Goal: Task Accomplishment & Management: Manage account settings

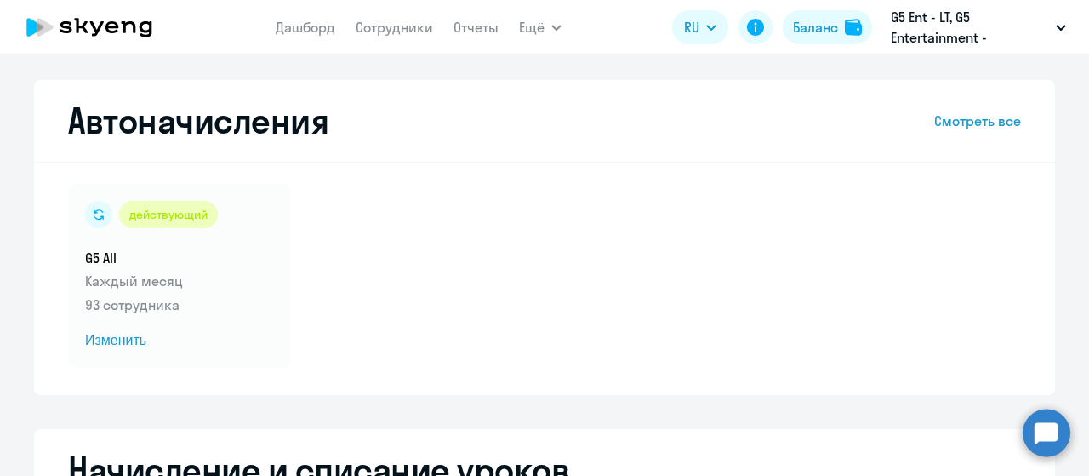
select select "10"
click at [388, 25] on link "Сотрудники" at bounding box center [394, 27] width 77 height 17
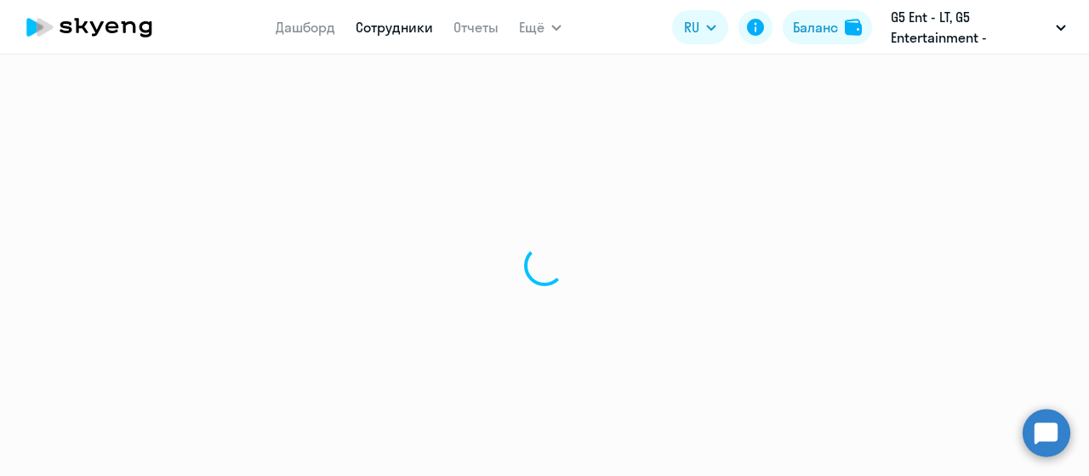
select select "30"
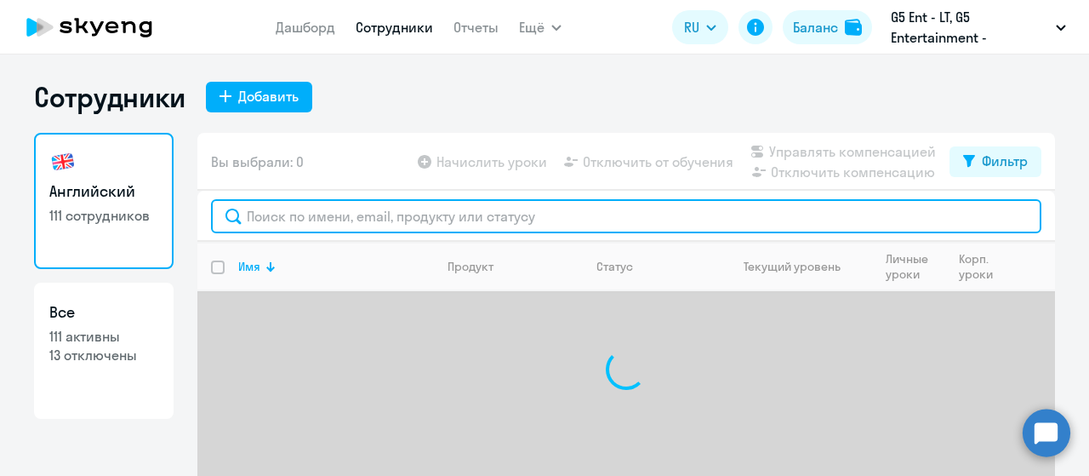
click at [459, 215] on input "text" at bounding box center [626, 216] width 830 height 34
type input "с"
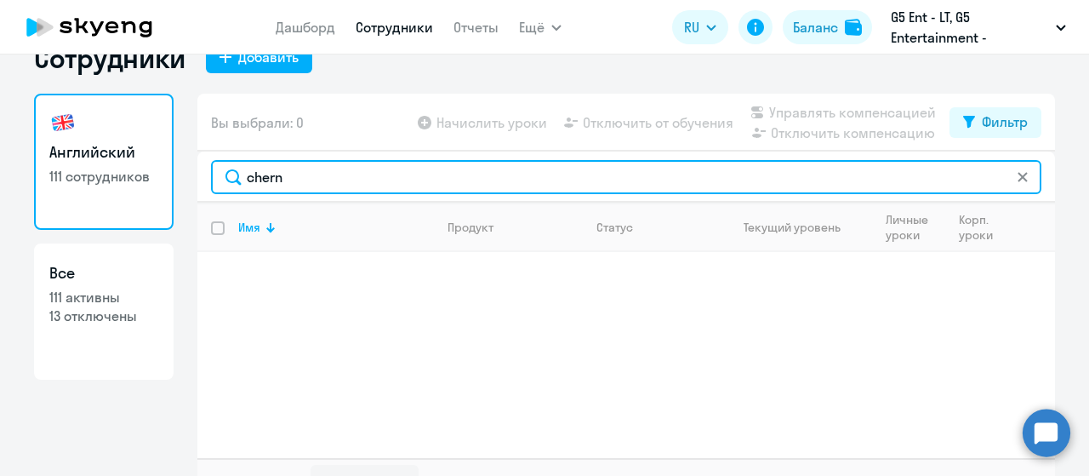
scroll to position [49, 0]
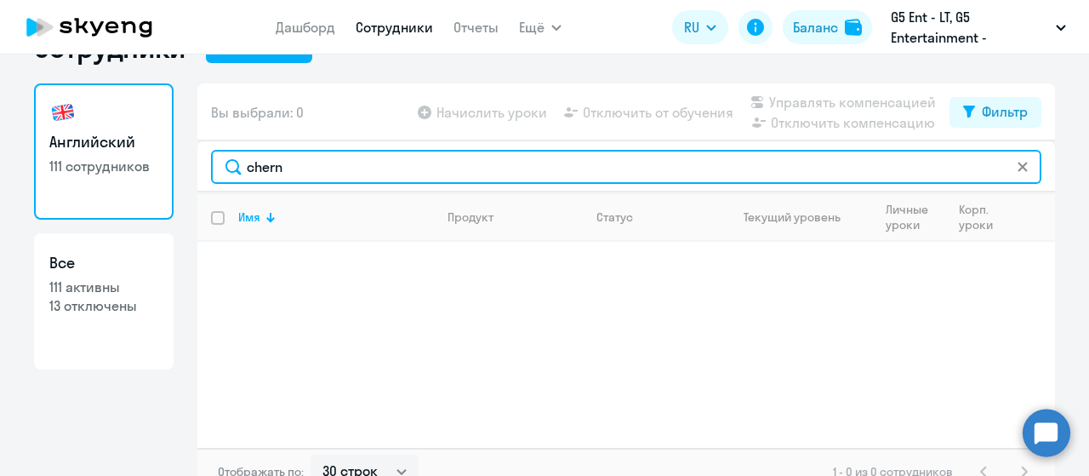
click at [441, 167] on input "chern" at bounding box center [626, 167] width 830 height 34
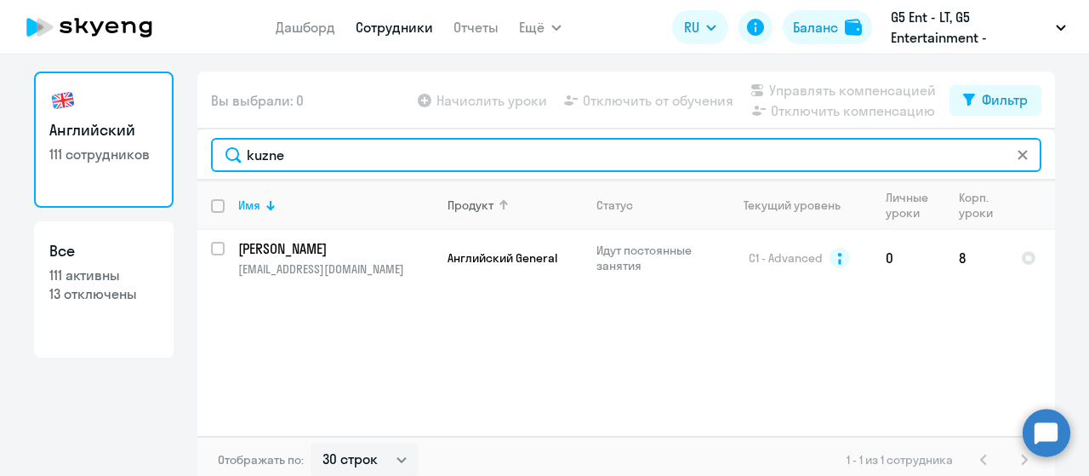
scroll to position [68, 0]
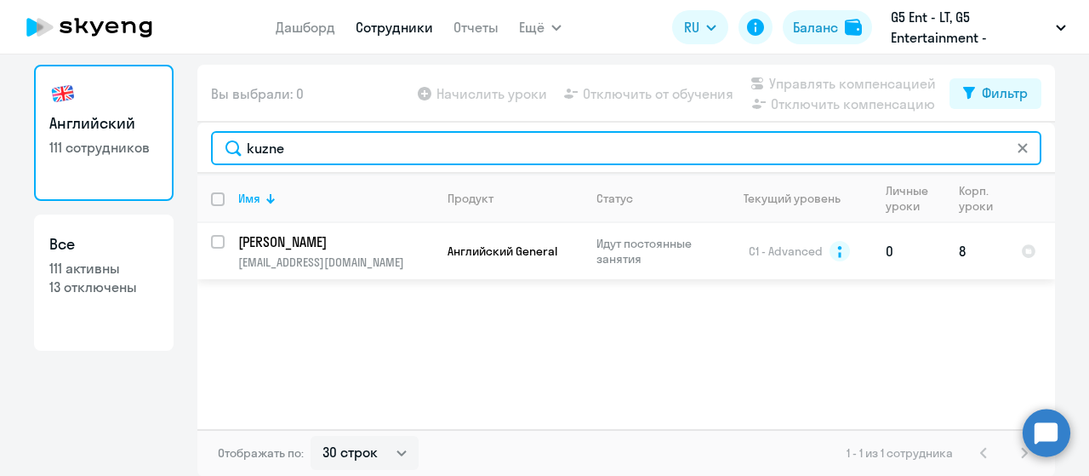
type input "kuzne"
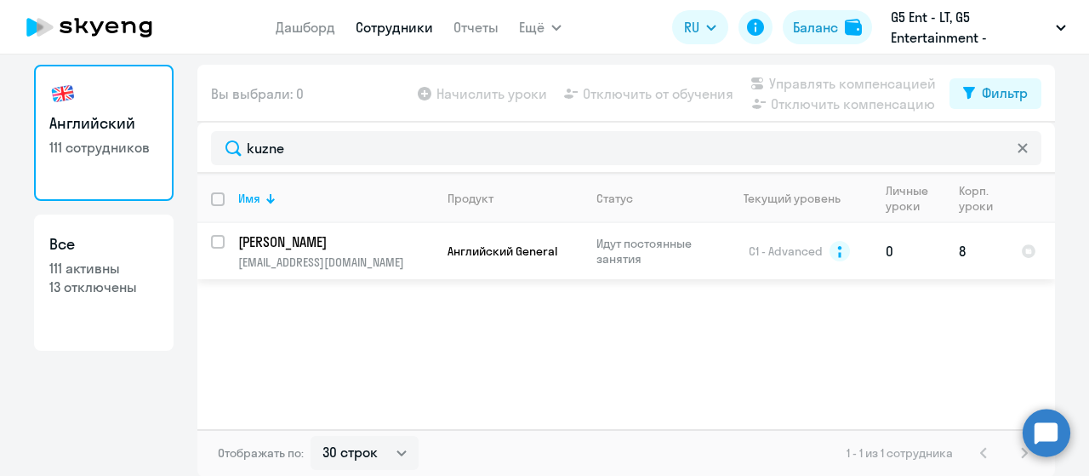
click at [305, 240] on p "[PERSON_NAME]" at bounding box center [334, 241] width 192 height 19
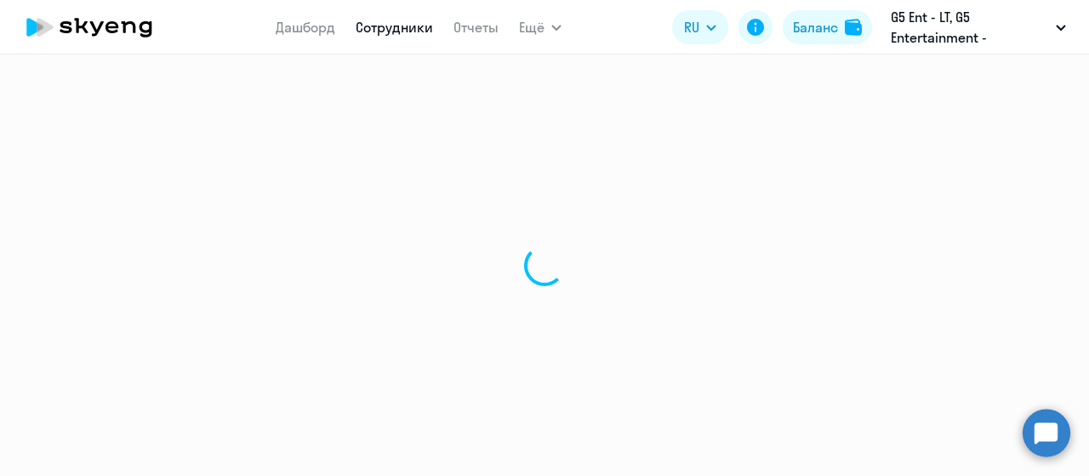
select select "english"
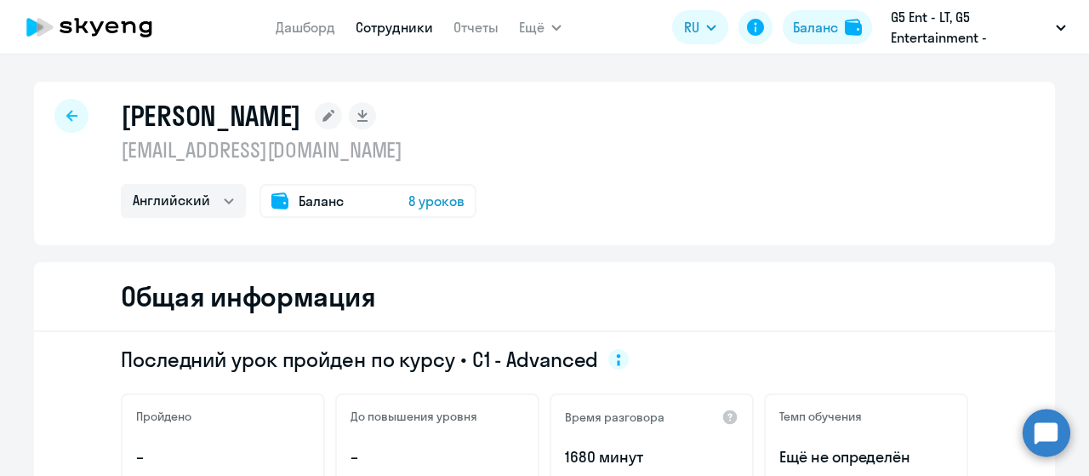
click at [66, 118] on icon at bounding box center [71, 115] width 11 height 11
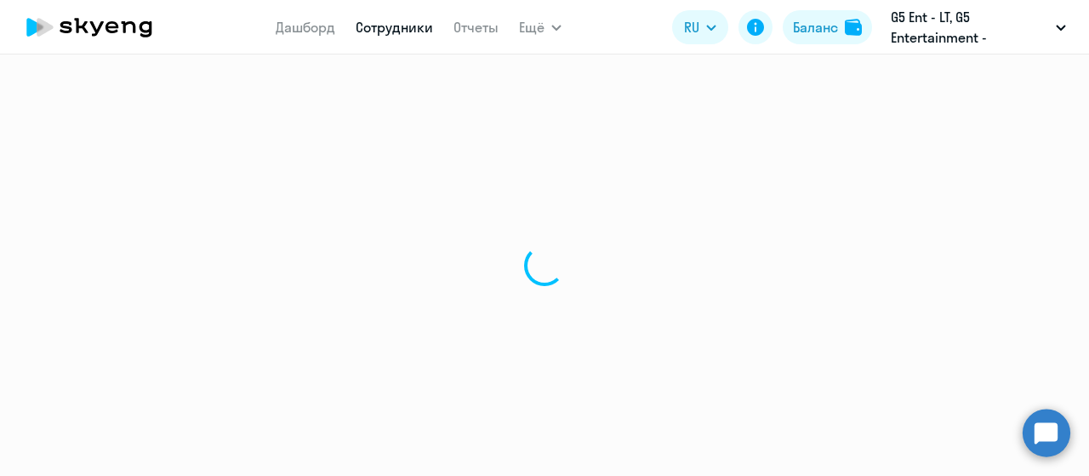
select select "30"
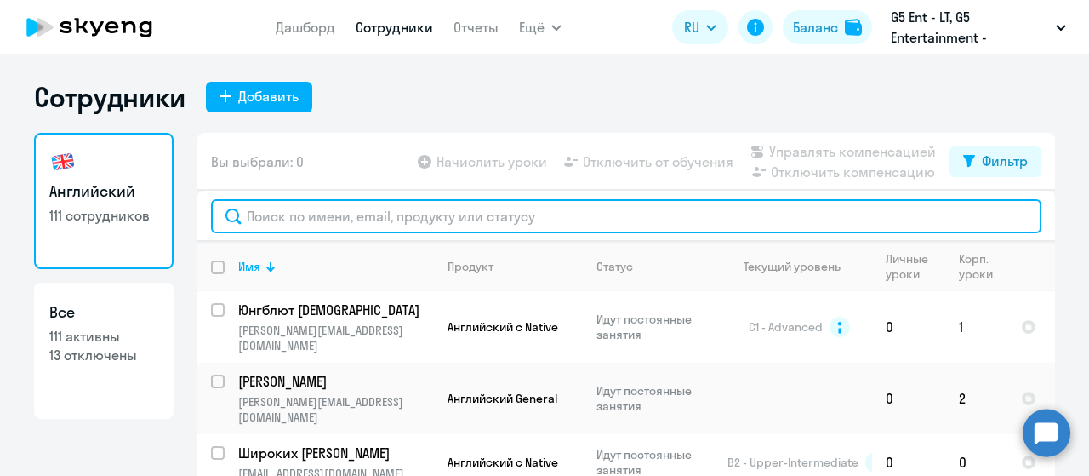
click at [355, 209] on input "text" at bounding box center [626, 216] width 830 height 34
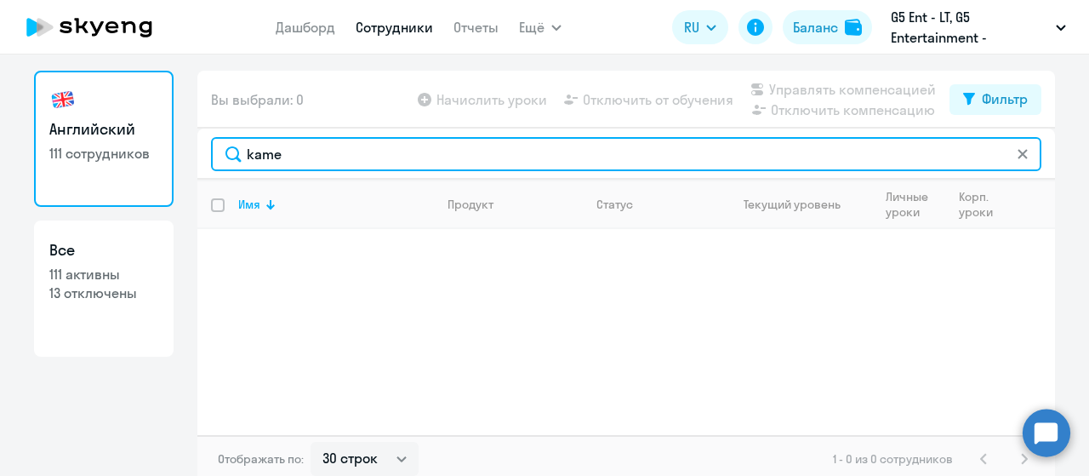
scroll to position [68, 0]
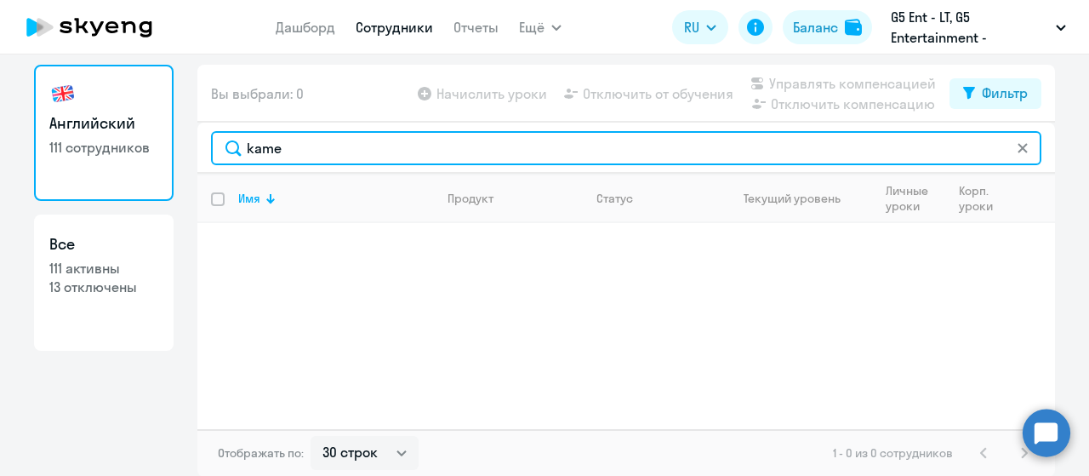
click at [352, 142] on input "kame" at bounding box center [626, 148] width 830 height 34
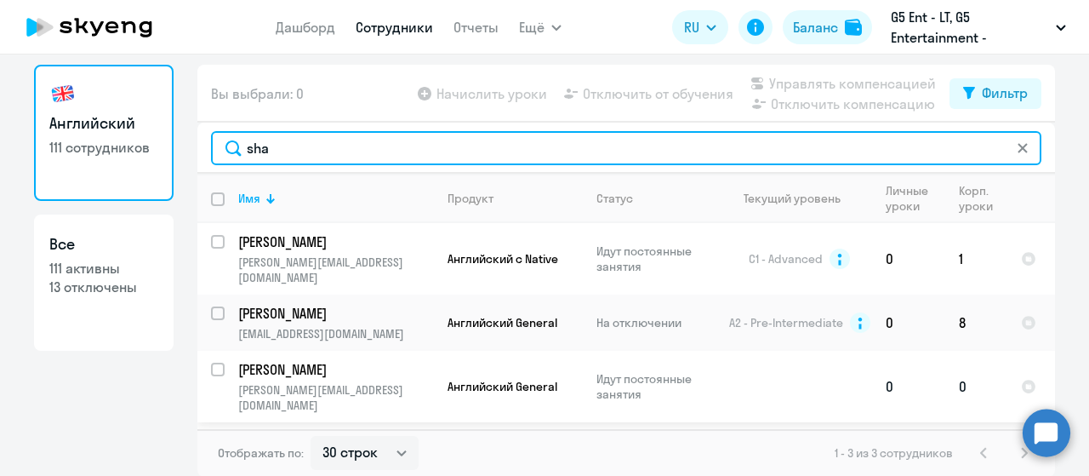
type input "sha"
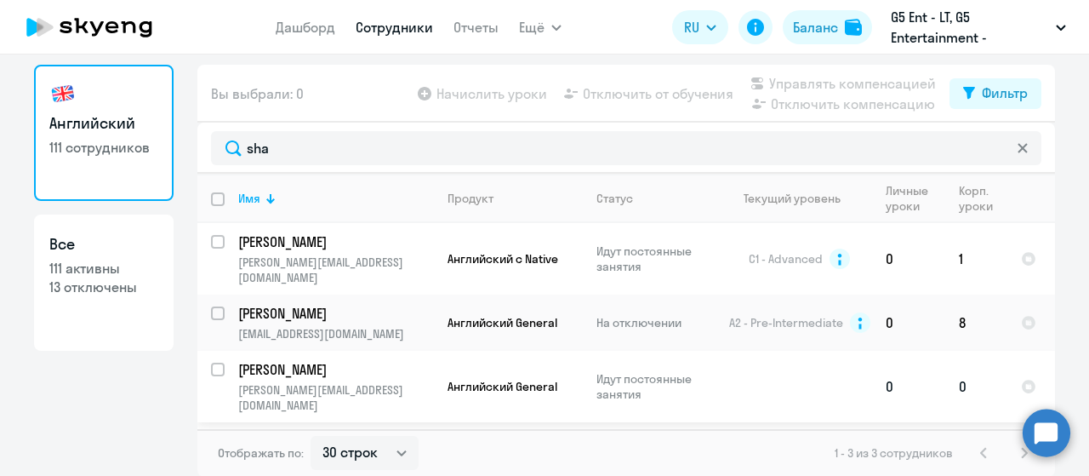
click at [215, 362] on input "select row 15244985" at bounding box center [228, 379] width 34 height 34
checkbox input "true"
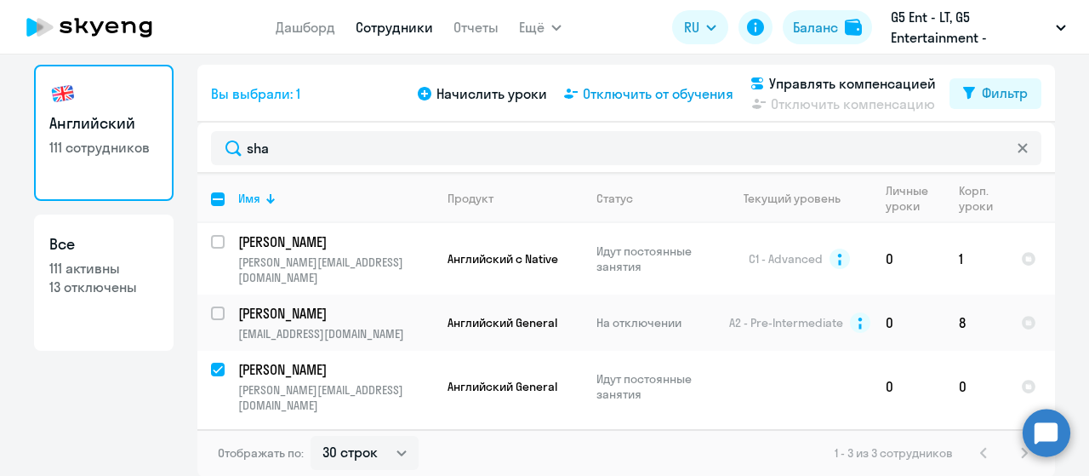
click at [691, 89] on span "Отключить от обучения" at bounding box center [658, 93] width 151 height 20
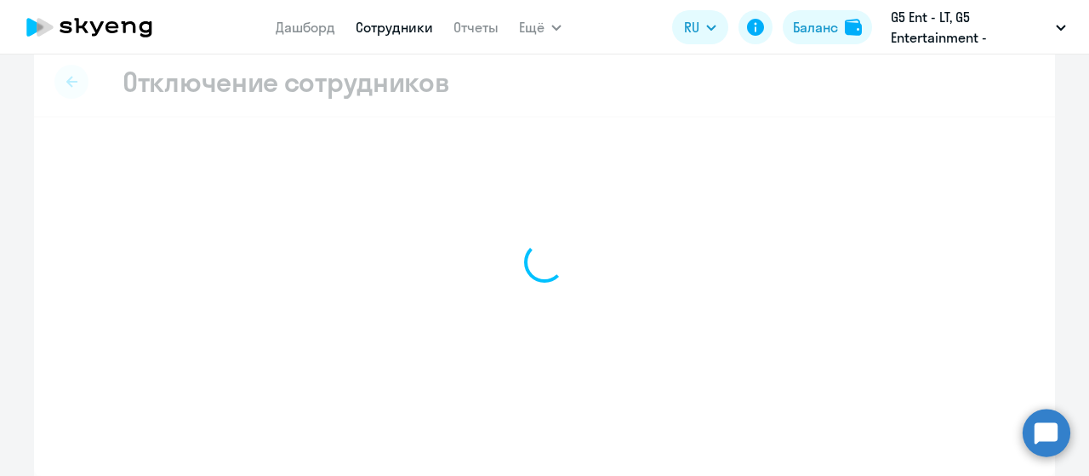
scroll to position [20, 0]
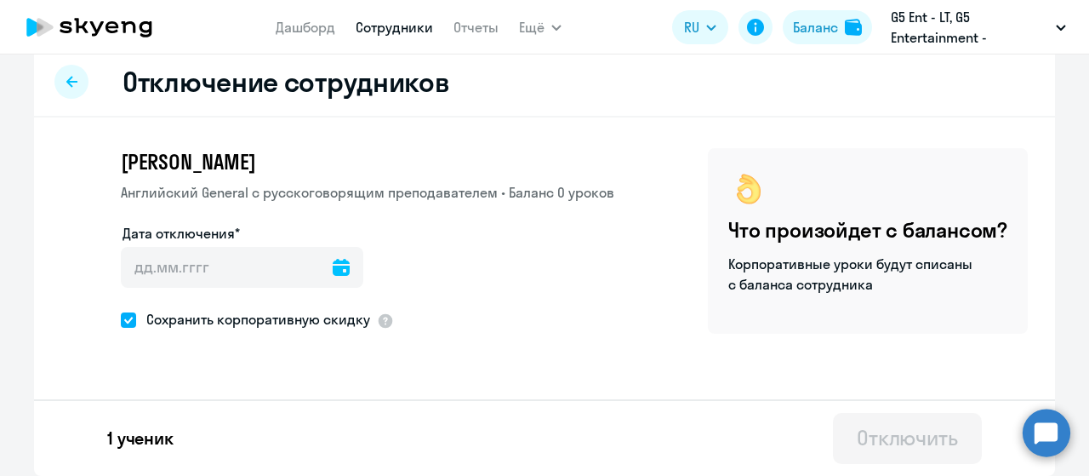
click at [333, 270] on icon at bounding box center [341, 267] width 17 height 17
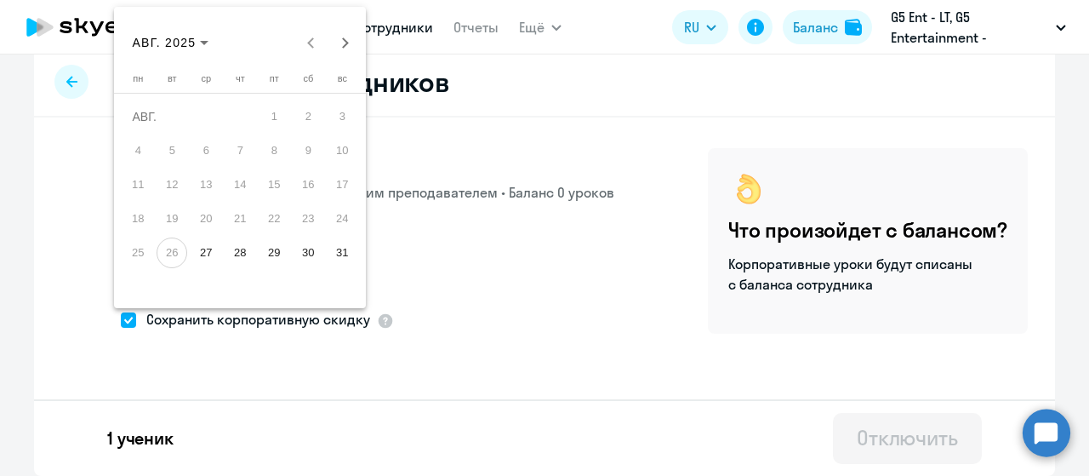
click at [281, 255] on span "29" at bounding box center [274, 252] width 31 height 31
type input "[DATE]"
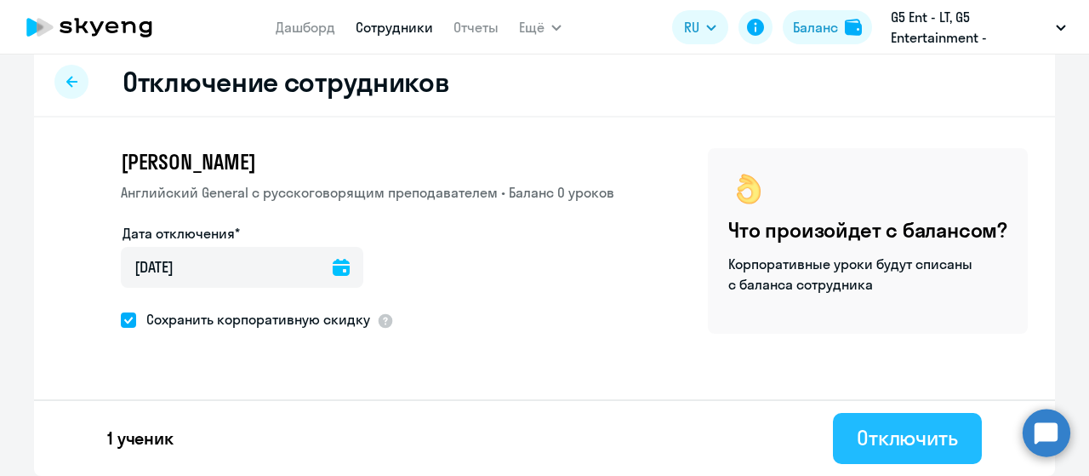
click at [885, 426] on div "Отключить" at bounding box center [907, 437] width 101 height 27
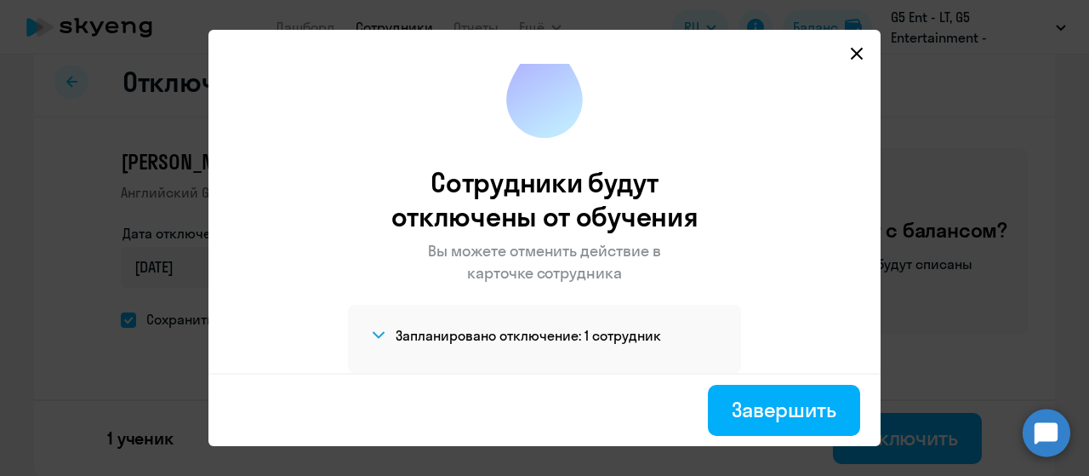
scroll to position [54, 0]
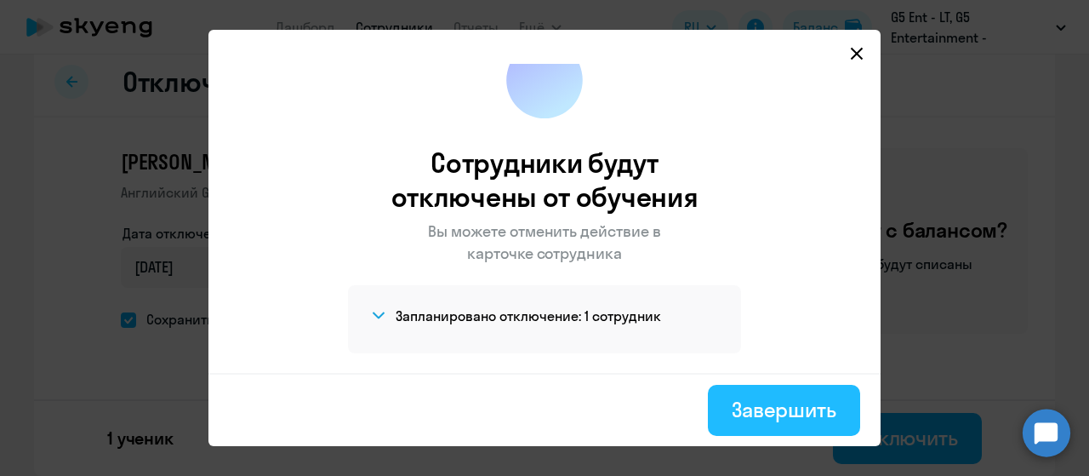
click at [769, 412] on div "Завершить" at bounding box center [784, 409] width 105 height 27
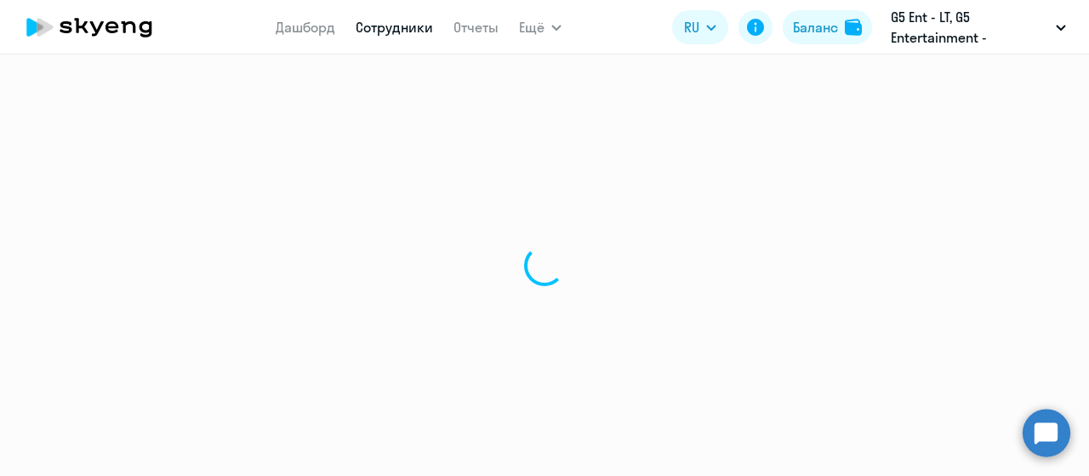
select select "30"
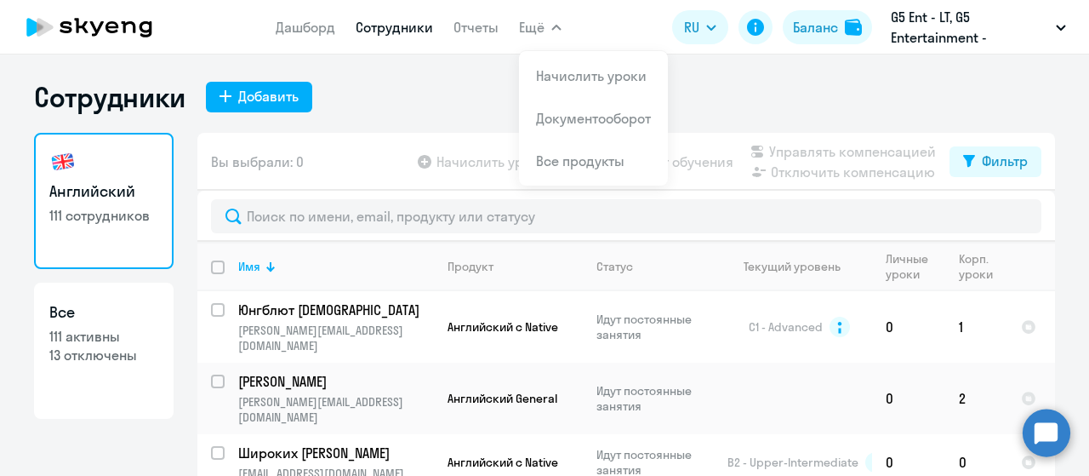
click at [536, 29] on span "Ещё" at bounding box center [532, 27] width 26 height 20
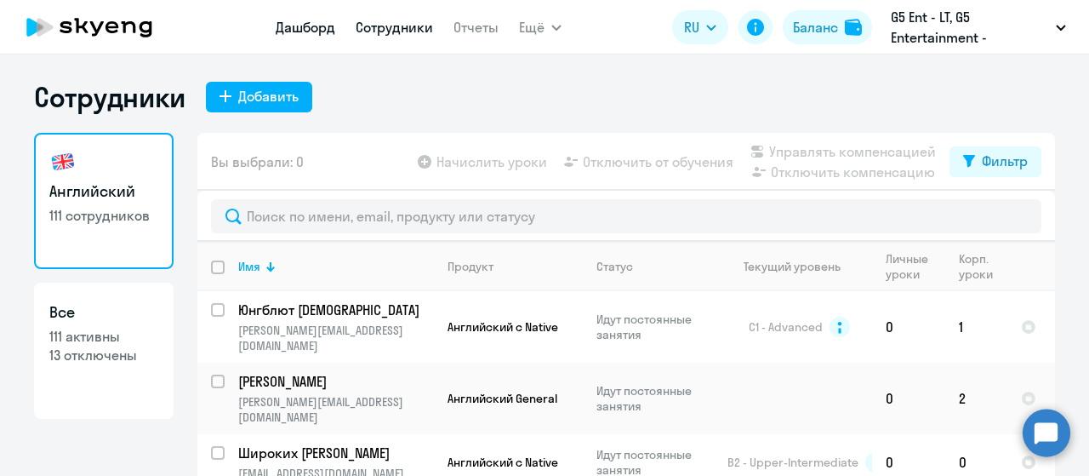
click at [320, 28] on link "Дашборд" at bounding box center [306, 27] width 60 height 17
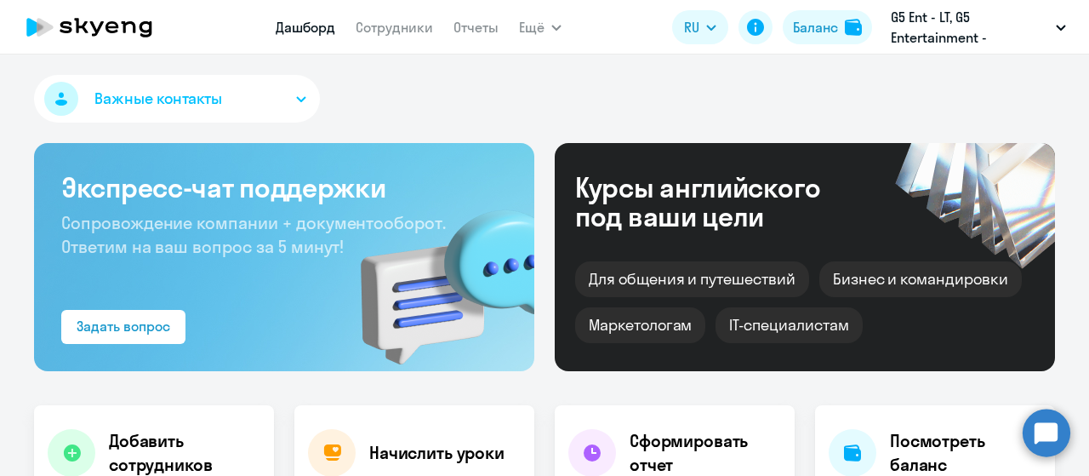
select select "30"
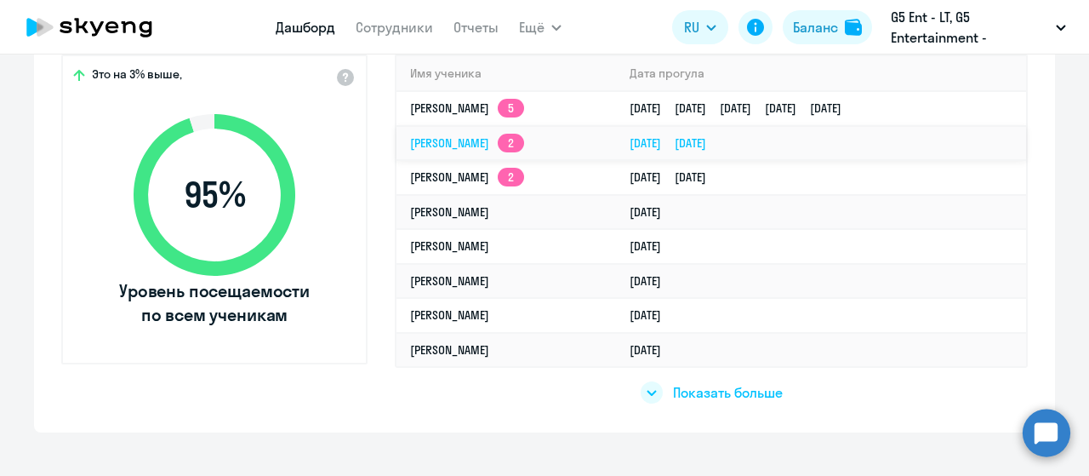
scroll to position [592, 0]
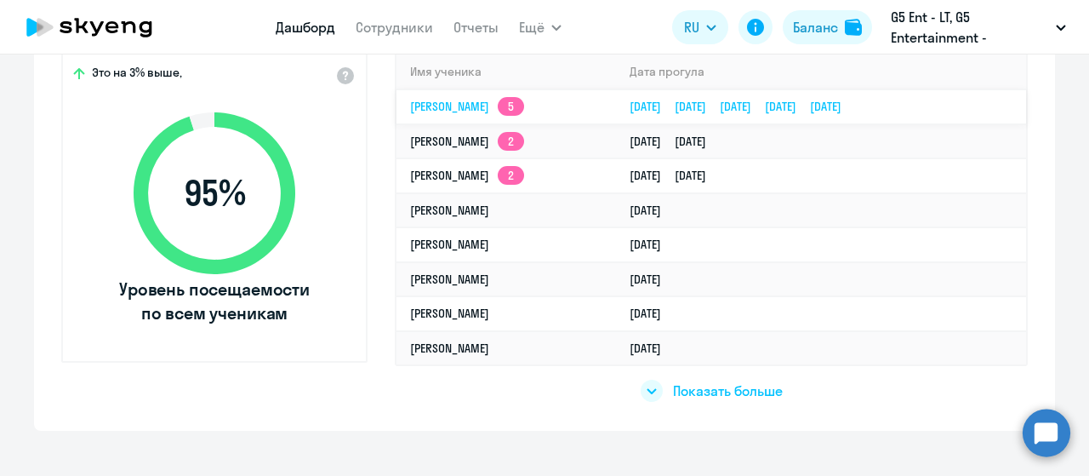
click at [463, 101] on link "[PERSON_NAME] 5" at bounding box center [467, 106] width 114 height 15
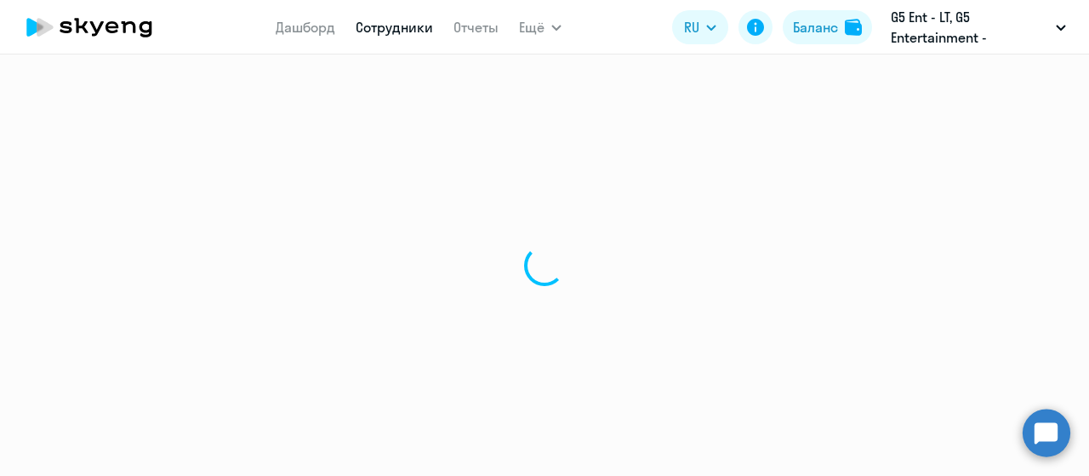
select select "english"
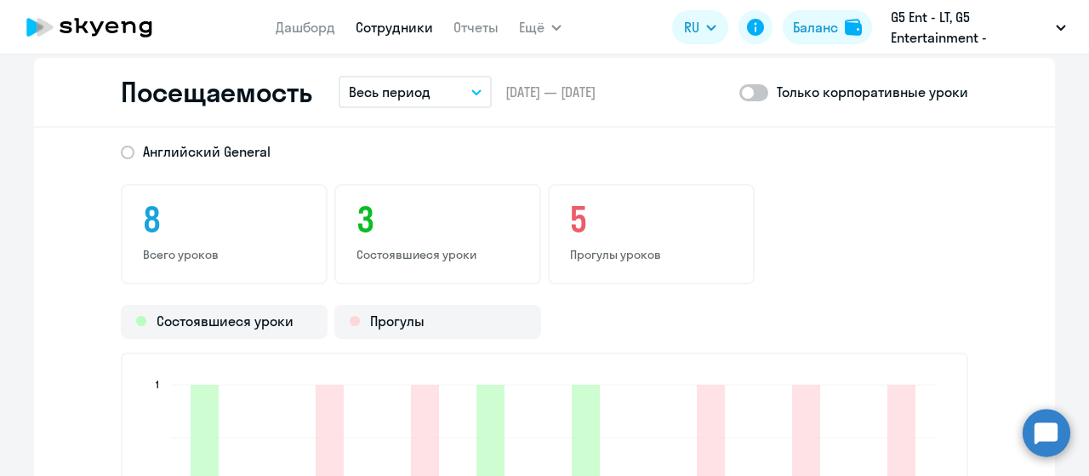
scroll to position [2050, 0]
